Goal: Task Accomplishment & Management: Use online tool/utility

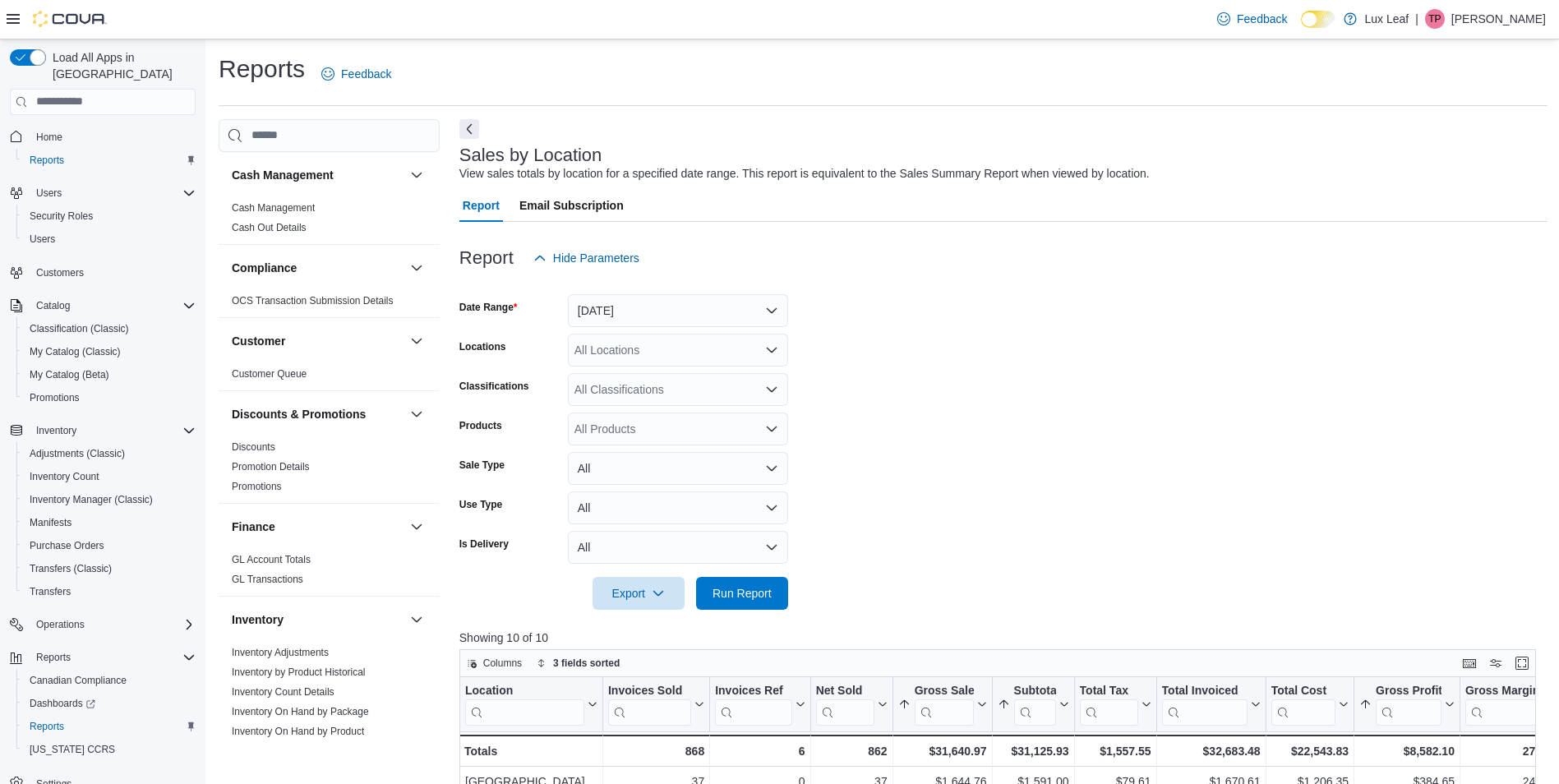
scroll to position [493, 0]
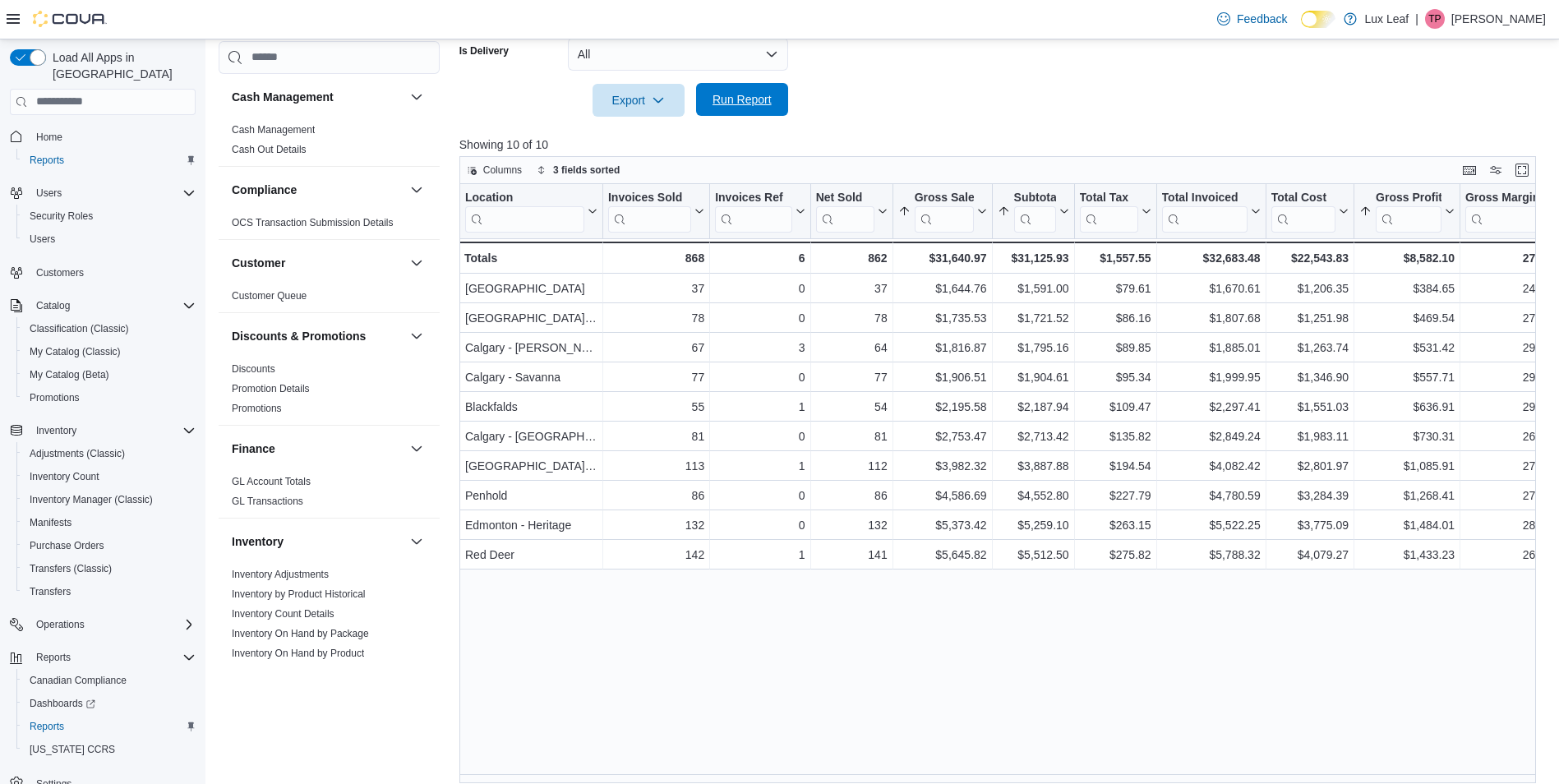
click at [758, 96] on span "Run Report" at bounding box center [742, 99] width 59 height 16
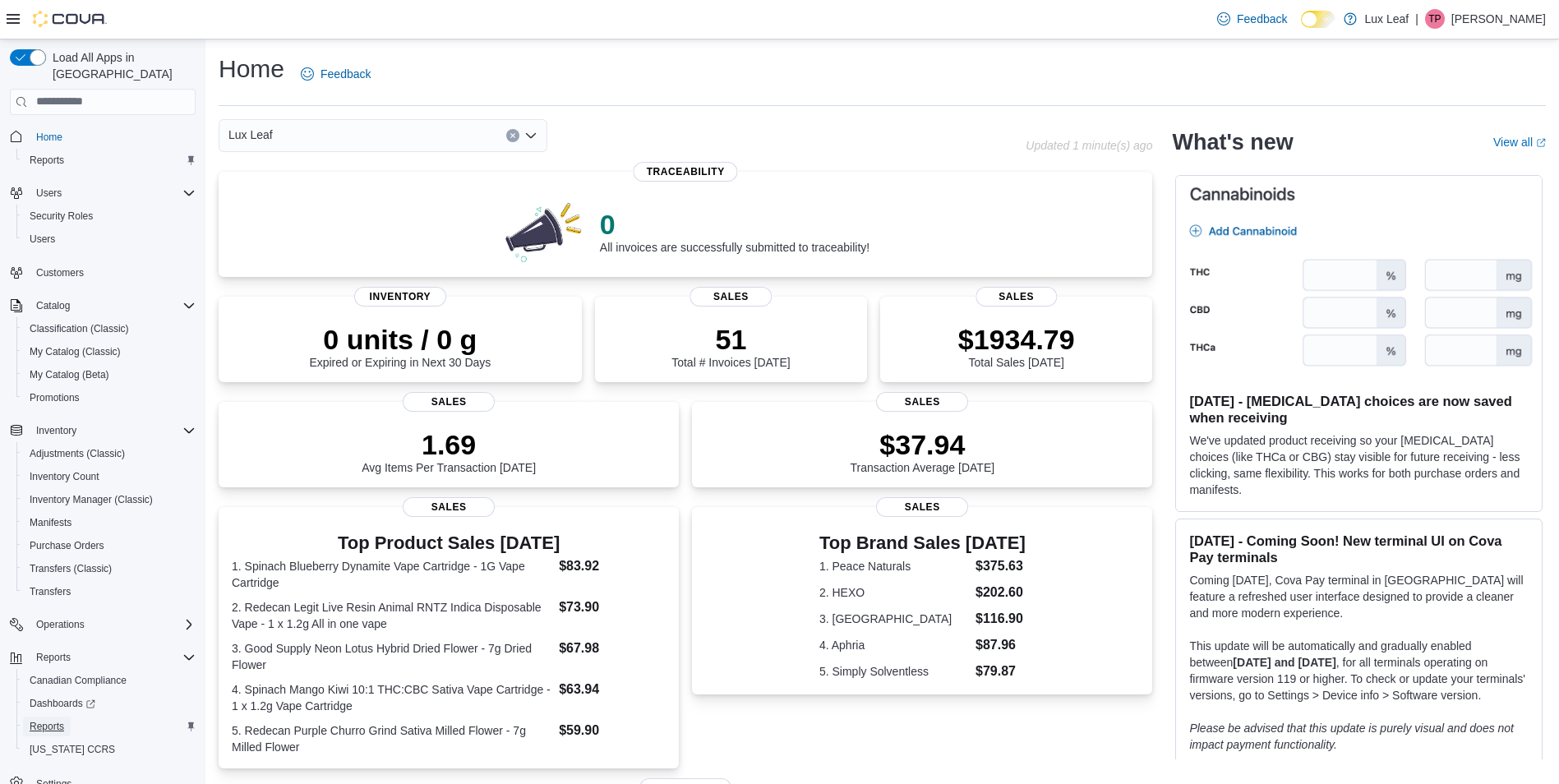
click at [56, 719] on span "Reports" at bounding box center [47, 726] width 35 height 14
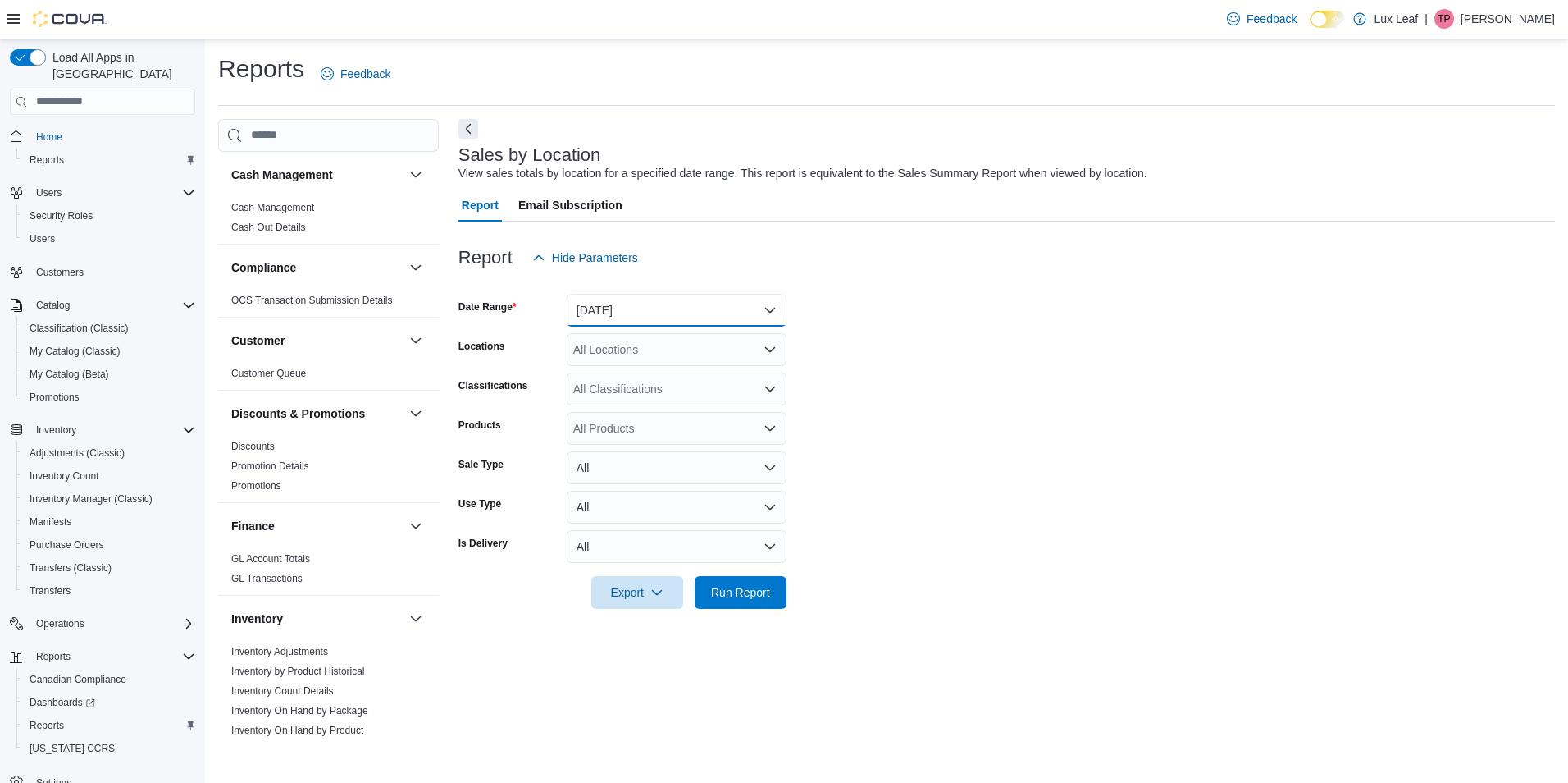
click at [714, 319] on button "Yesterday" at bounding box center [677, 310] width 220 height 33
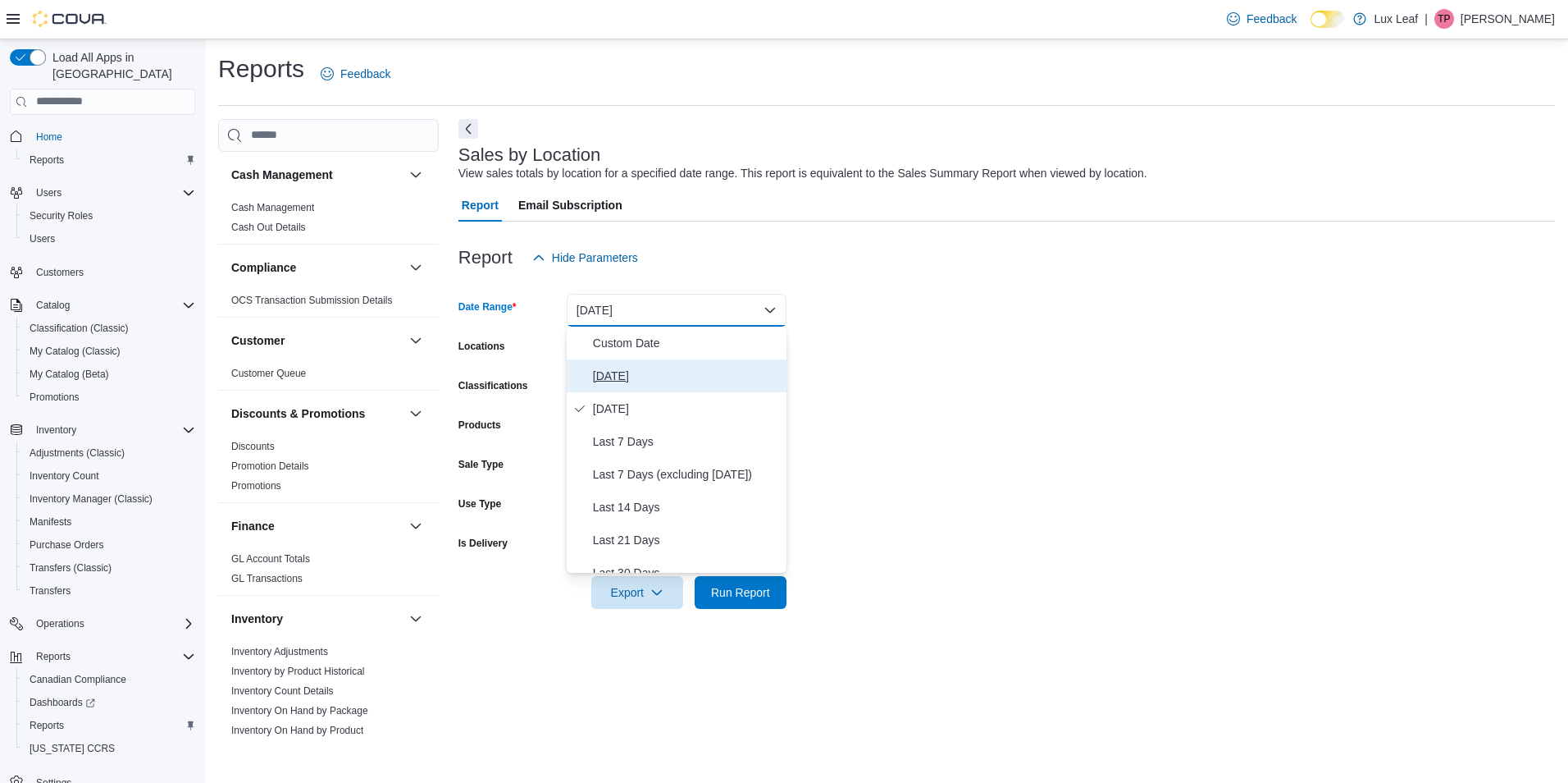
click at [705, 373] on span "[DATE]" at bounding box center [686, 376] width 187 height 19
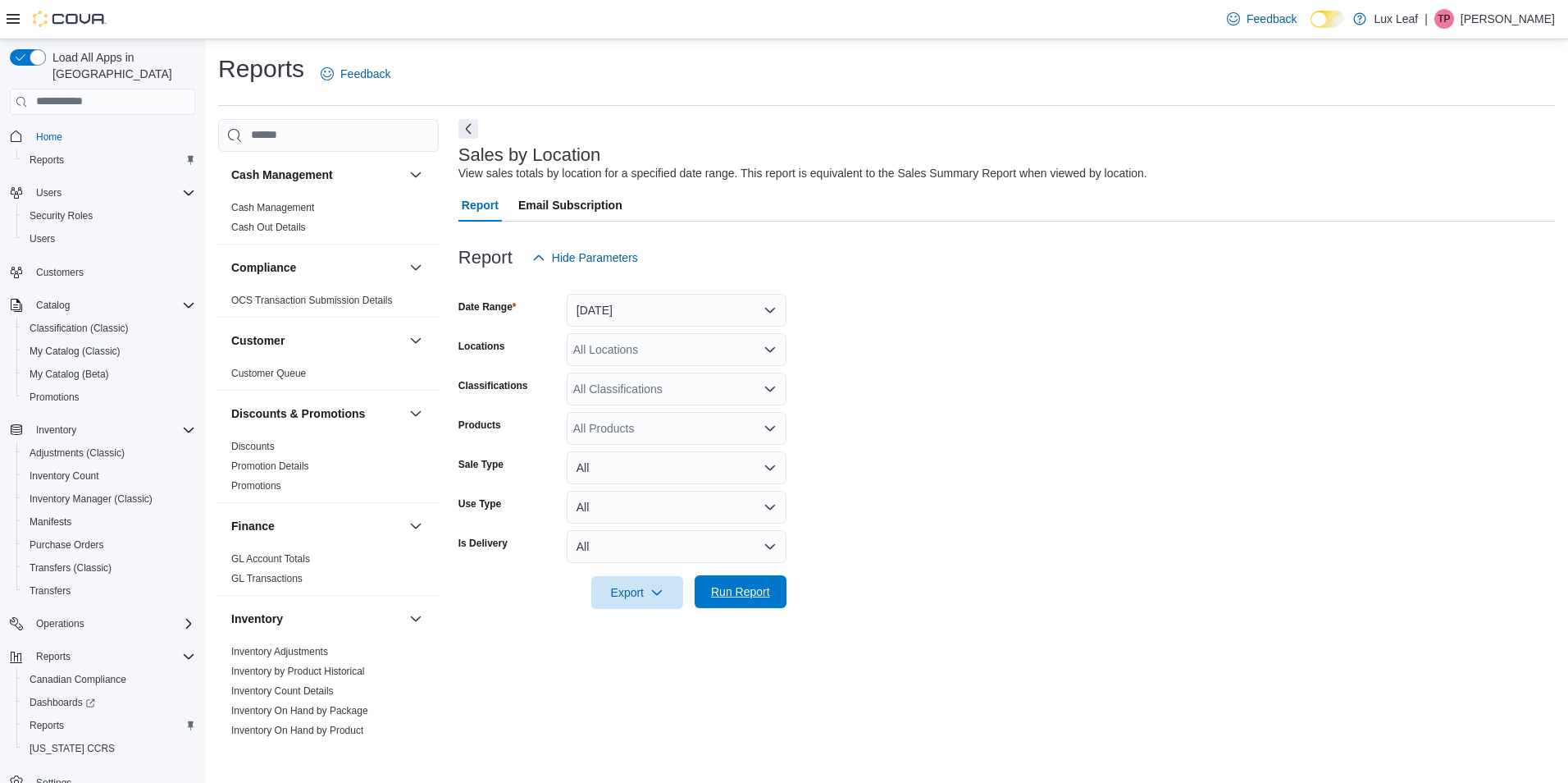
click at [740, 585] on span "Run Report" at bounding box center [741, 591] width 59 height 16
